Goal: Information Seeking & Learning: Learn about a topic

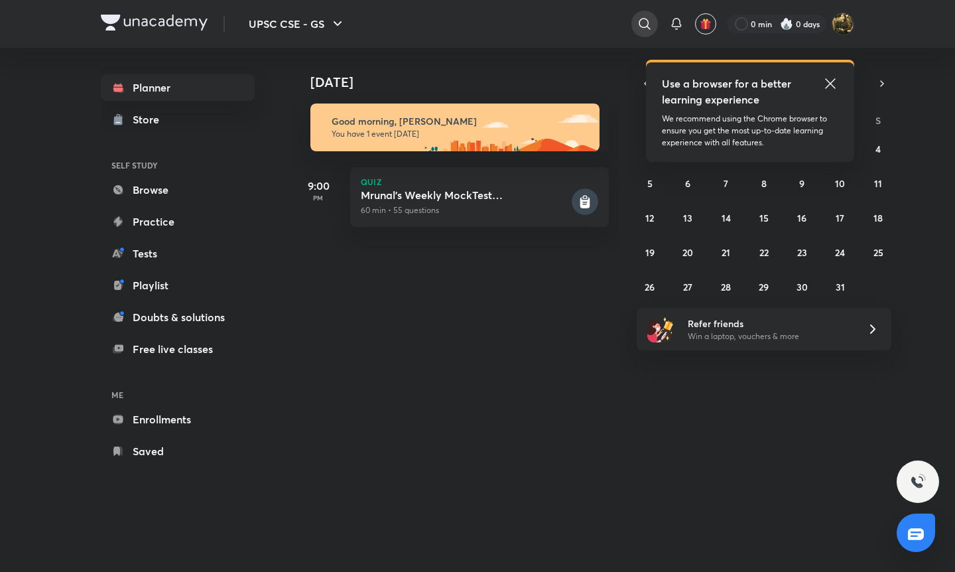
click at [645, 19] on icon at bounding box center [644, 23] width 11 height 11
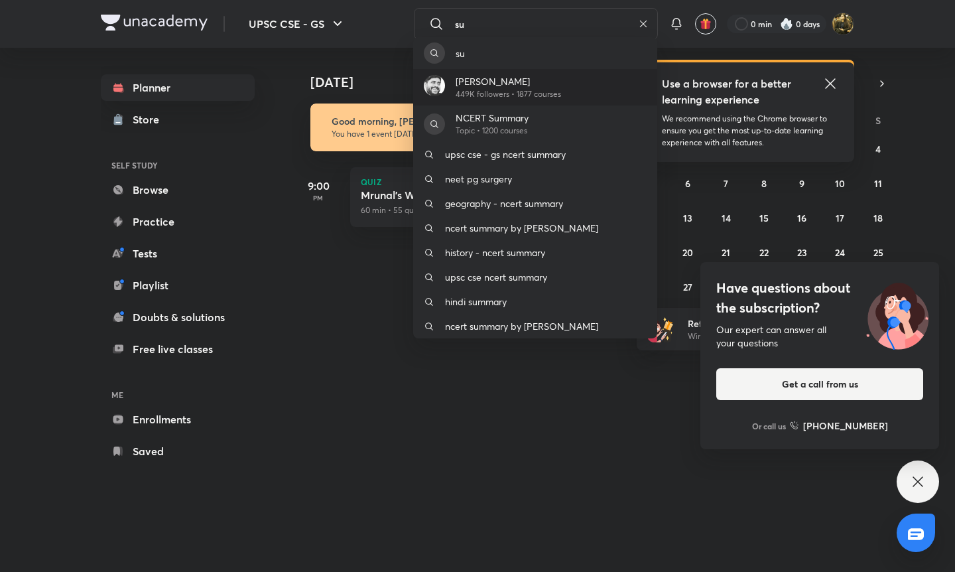
type input "su"
click at [632, 80] on div "Sudarshan Gurjar 449K followers • 1877 courses" at bounding box center [535, 87] width 244 height 36
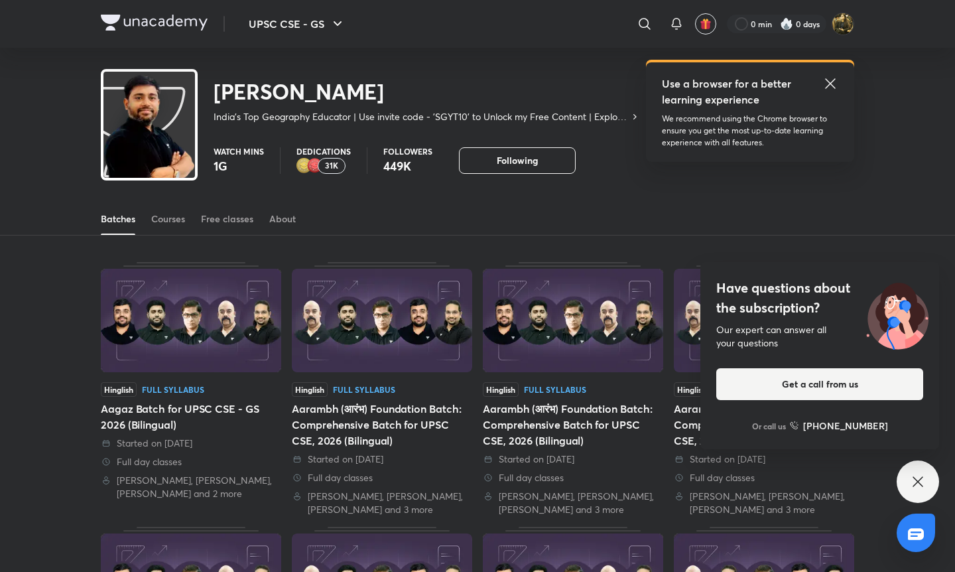
click at [147, 221] on div "Batches Courses Free classes About" at bounding box center [477, 219] width 753 height 32
click at [149, 218] on div "Batches Courses Free classes About" at bounding box center [477, 219] width 753 height 32
click at [160, 220] on div "Courses" at bounding box center [168, 218] width 34 height 13
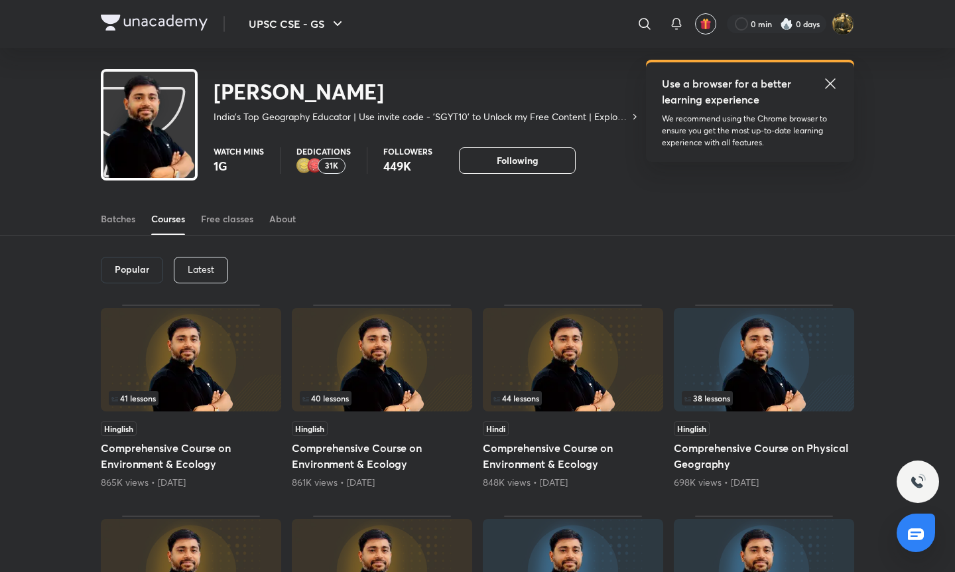
click at [160, 220] on div "Courses" at bounding box center [168, 218] width 34 height 13
click at [204, 264] on p "Latest" at bounding box center [201, 269] width 27 height 11
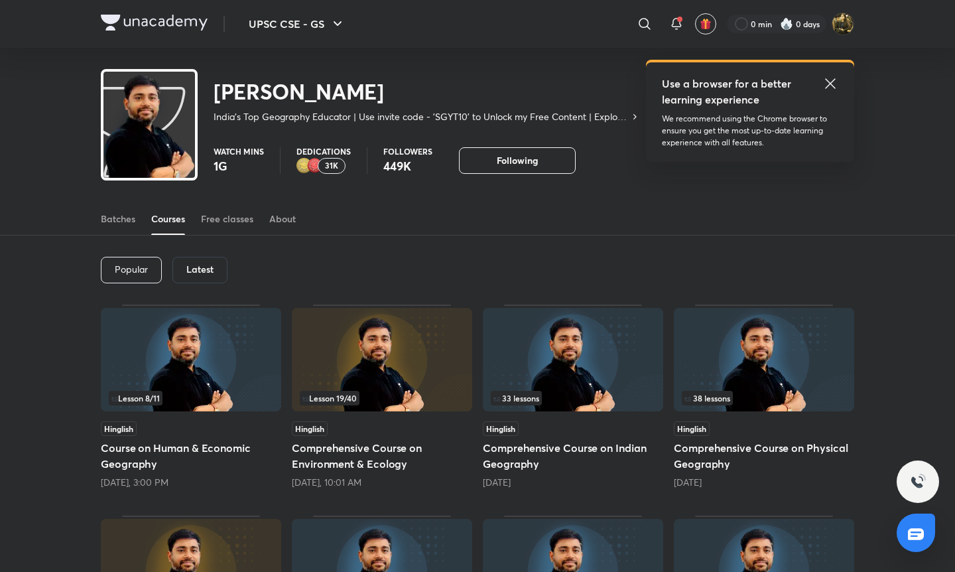
click at [157, 337] on img at bounding box center [191, 359] width 180 height 103
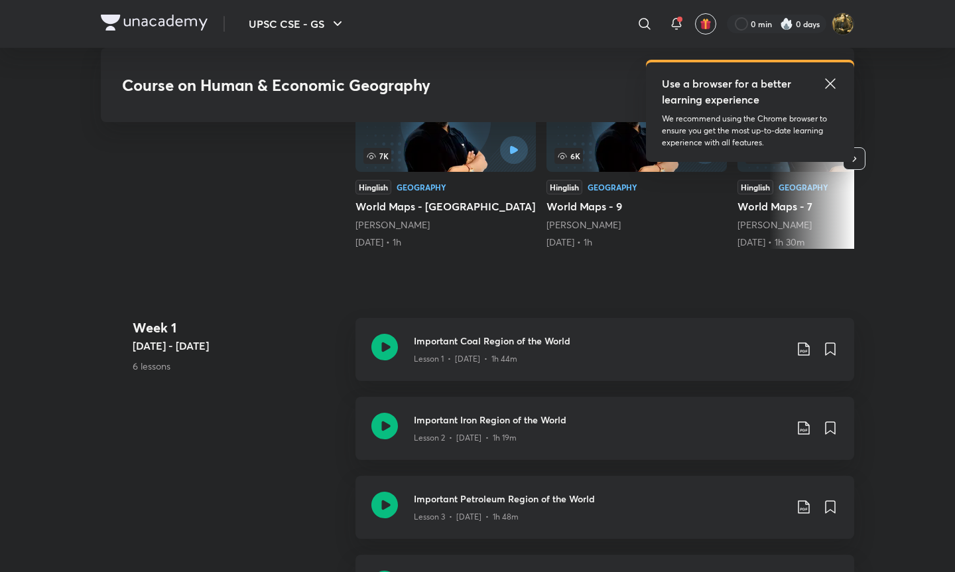
scroll to position [361, 0]
click at [830, 79] on icon at bounding box center [830, 84] width 16 height 16
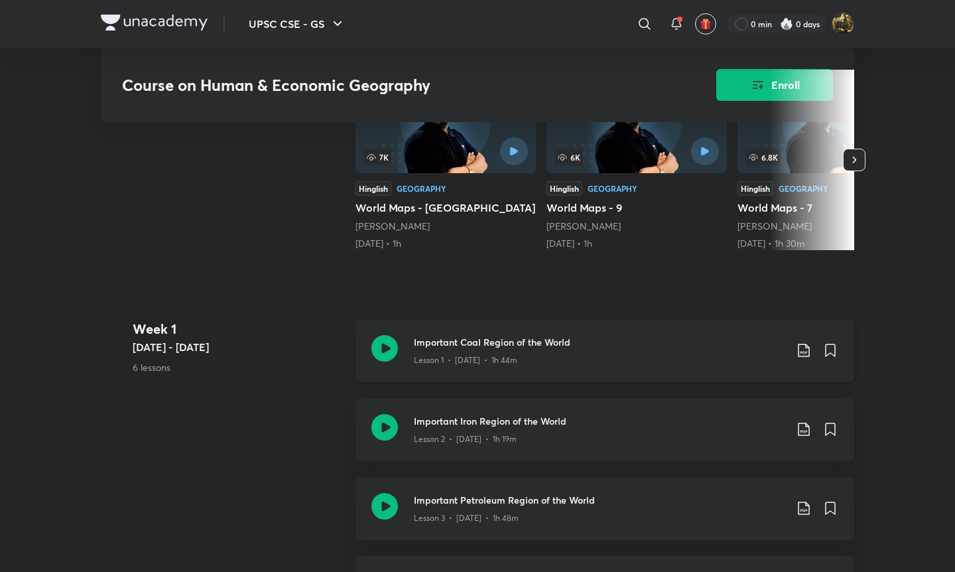
click at [583, 363] on div "Lesson 1 • Sept 22 • 1h 44m" at bounding box center [599, 357] width 371 height 17
